Goal: Complete application form

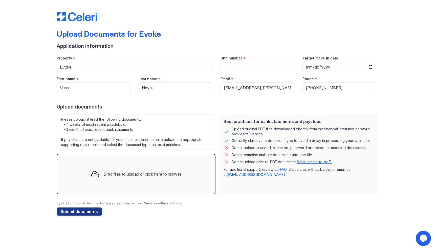
click at [125, 166] on div "Drag files to upload or click here to browse" at bounding box center [135, 173] width 99 height 17
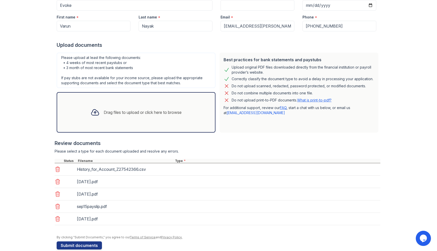
scroll to position [70, 0]
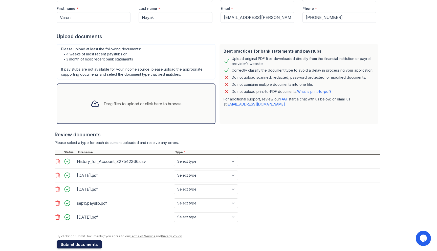
click at [89, 242] on button "Submit documents" at bounding box center [79, 244] width 45 height 8
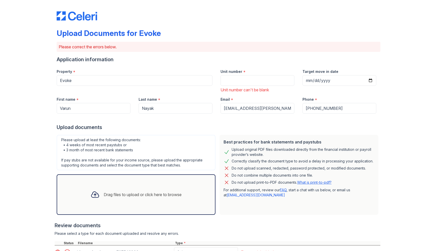
scroll to position [0, 0]
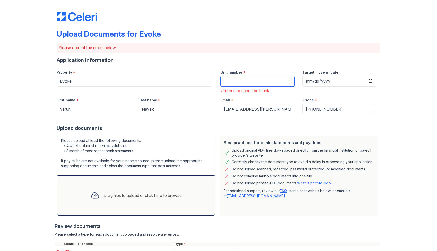
click at [235, 83] on input "Unit number" at bounding box center [258, 81] width 74 height 11
click at [240, 78] on input "3026" at bounding box center [258, 81] width 74 height 11
type input "3025"
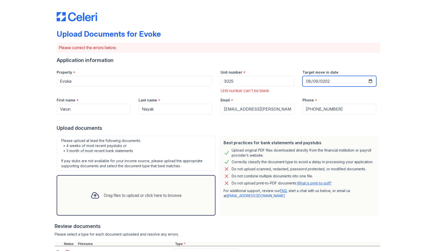
type input "[DATE]"
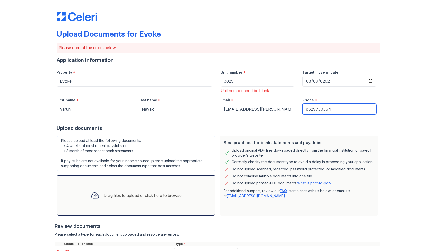
type input "8329730364"
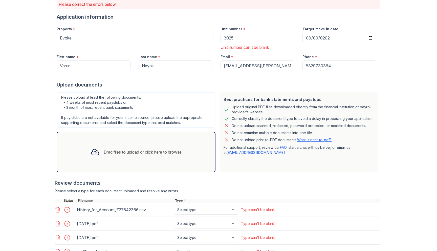
scroll to position [78, 0]
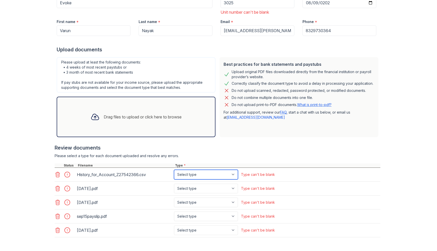
click at [190, 171] on select "Select type Paystub Bank Statement Offer Letter Tax Documents Benefit Award Let…" at bounding box center [206, 175] width 64 height 10
select select "bank_statement"
click at [174, 170] on select "Select type Paystub Bank Statement Offer Letter Tax Documents Benefit Award Let…" at bounding box center [206, 175] width 64 height 10
click at [190, 186] on select "Select type Paystub Bank Statement Offer Letter Tax Documents Benefit Award Let…" at bounding box center [206, 189] width 64 height 10
select select "tax_documents"
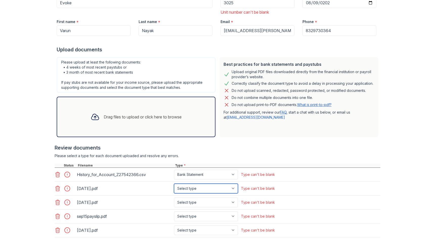
click at [174, 184] on select "Select type Paystub Bank Statement Offer Letter Tax Documents Benefit Award Let…" at bounding box center [206, 189] width 64 height 10
click at [189, 201] on select "Select type Paystub Bank Statement Offer Letter Tax Documents Benefit Award Let…" at bounding box center [206, 203] width 64 height 10
select select "tax_documents"
click at [174, 198] on select "Select type Paystub Bank Statement Offer Letter Tax Documents Benefit Award Let…" at bounding box center [206, 203] width 64 height 10
click at [191, 188] on select "Select type Paystub Bank Statement Offer Letter Tax Documents Benefit Award Let…" at bounding box center [206, 189] width 64 height 10
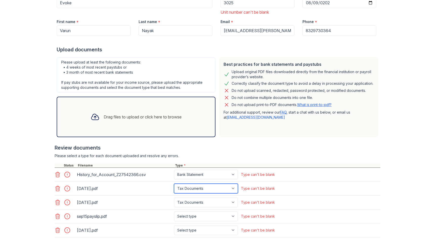
select select "paystub"
click at [174, 184] on select "Select type Paystub Bank Statement Offer Letter Tax Documents Benefit Award Let…" at bounding box center [206, 189] width 64 height 10
click at [193, 200] on select "Select type Paystub Bank Statement Offer Letter Tax Documents Benefit Award Let…" at bounding box center [206, 203] width 64 height 10
select select "paystub"
click at [174, 198] on select "Select type Paystub Bank Statement Offer Letter Tax Documents Benefit Award Let…" at bounding box center [206, 203] width 64 height 10
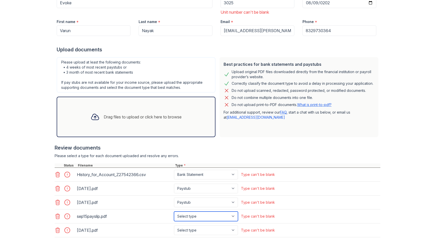
click at [192, 215] on select "Select type Paystub Bank Statement Offer Letter Tax Documents Benefit Award Let…" at bounding box center [206, 216] width 64 height 10
select select "paystub"
click at [174, 211] on select "Select type Paystub Bank Statement Offer Letter Tax Documents Benefit Award Let…" at bounding box center [206, 216] width 64 height 10
click at [191, 231] on select "Select type Paystub Bank Statement Offer Letter Tax Documents Benefit Award Let…" at bounding box center [206, 230] width 64 height 10
select select "paystub"
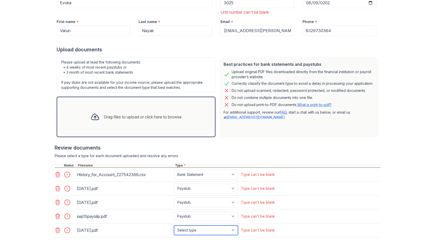
click at [174, 225] on select "Select type Paystub Bank Statement Offer Letter Tax Documents Benefit Award Let…" at bounding box center [206, 230] width 64 height 10
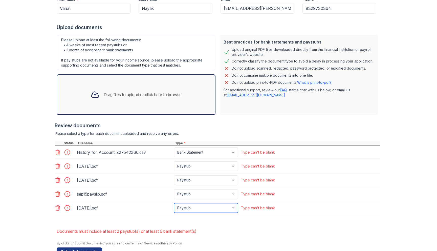
scroll to position [115, 0]
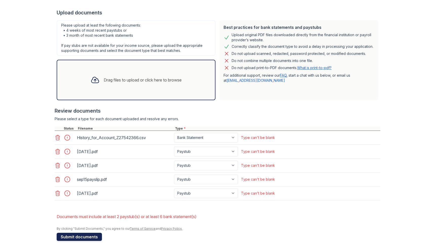
click at [92, 239] on button "Submit documents" at bounding box center [79, 237] width 45 height 8
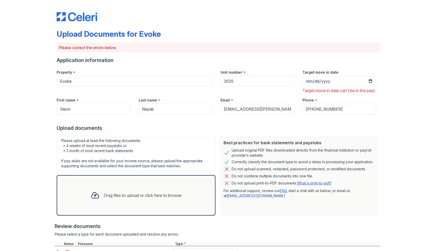
scroll to position [105, 0]
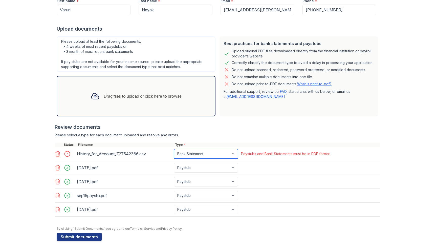
click at [199, 155] on select "Paystub Bank Statement Offer Letter Tax Documents Benefit Award Letter Investme…" at bounding box center [206, 154] width 64 height 10
click at [57, 152] on icon at bounding box center [58, 154] width 6 height 6
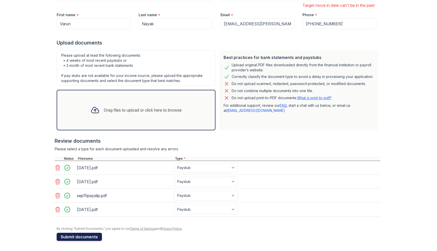
click at [74, 238] on button "Submit documents" at bounding box center [79, 237] width 45 height 8
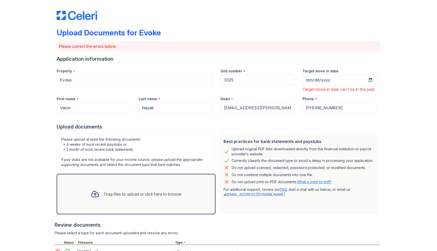
scroll to position [0, 0]
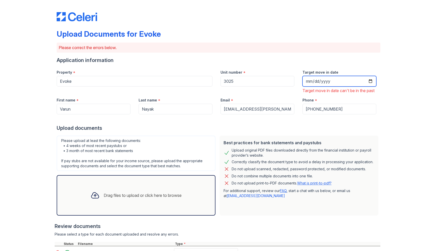
click at [370, 79] on input "[DATE]" at bounding box center [339, 81] width 74 height 11
type input "[DATE]"
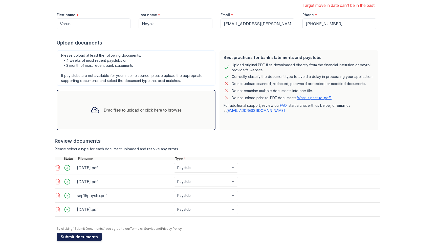
click at [90, 234] on button "Submit documents" at bounding box center [79, 237] width 45 height 8
